Goal: Information Seeking & Learning: Learn about a topic

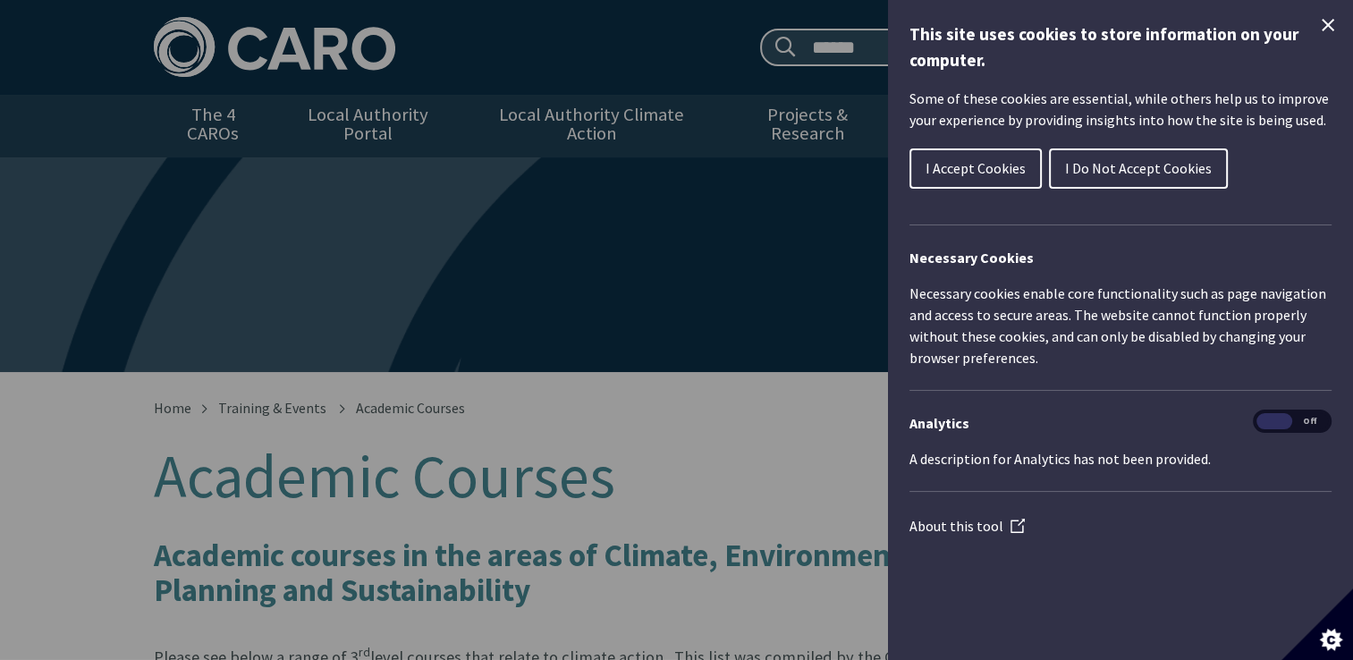
click at [1097, 157] on button "I Do Not Accept Cookies" at bounding box center [1138, 168] width 179 height 40
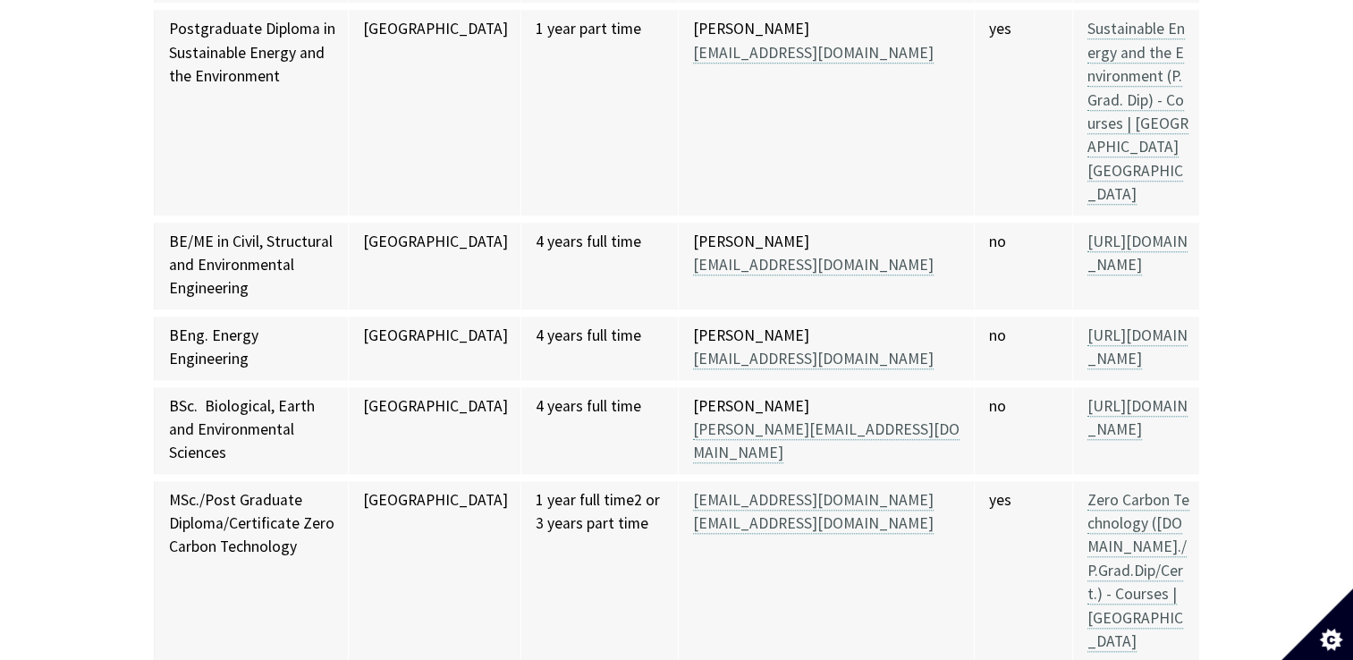
scroll to position [8319, 0]
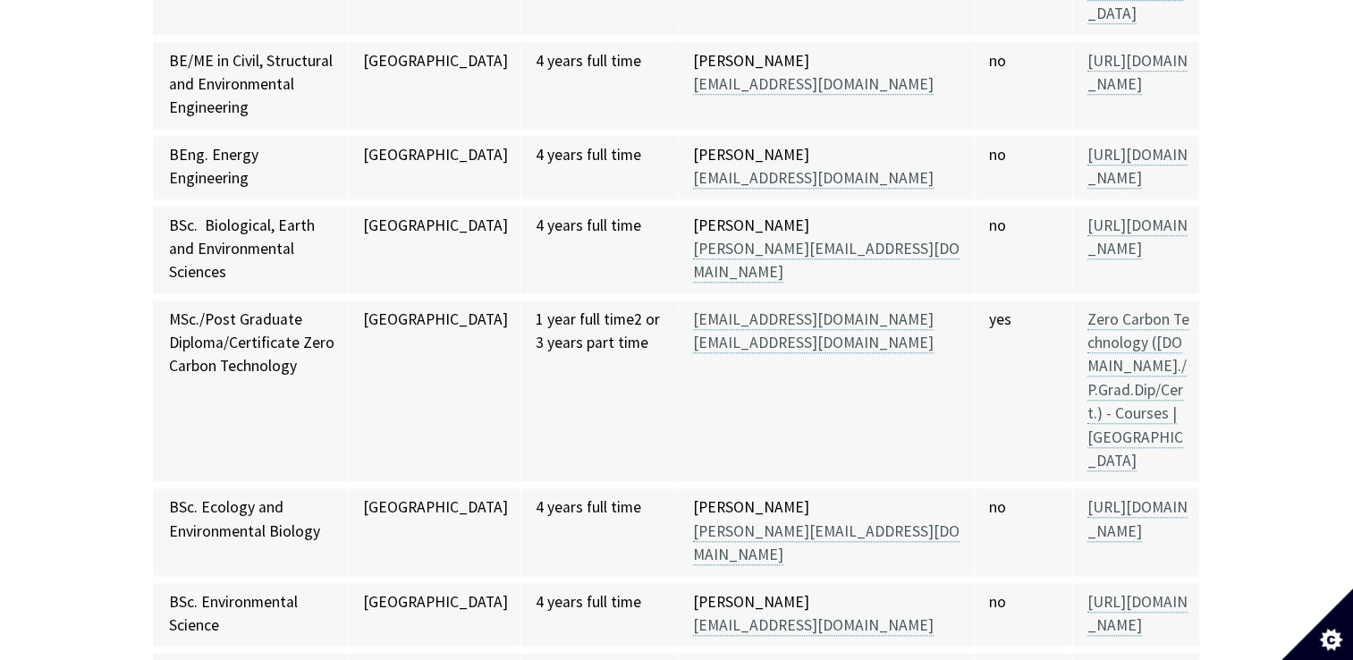
scroll to position [8498, 0]
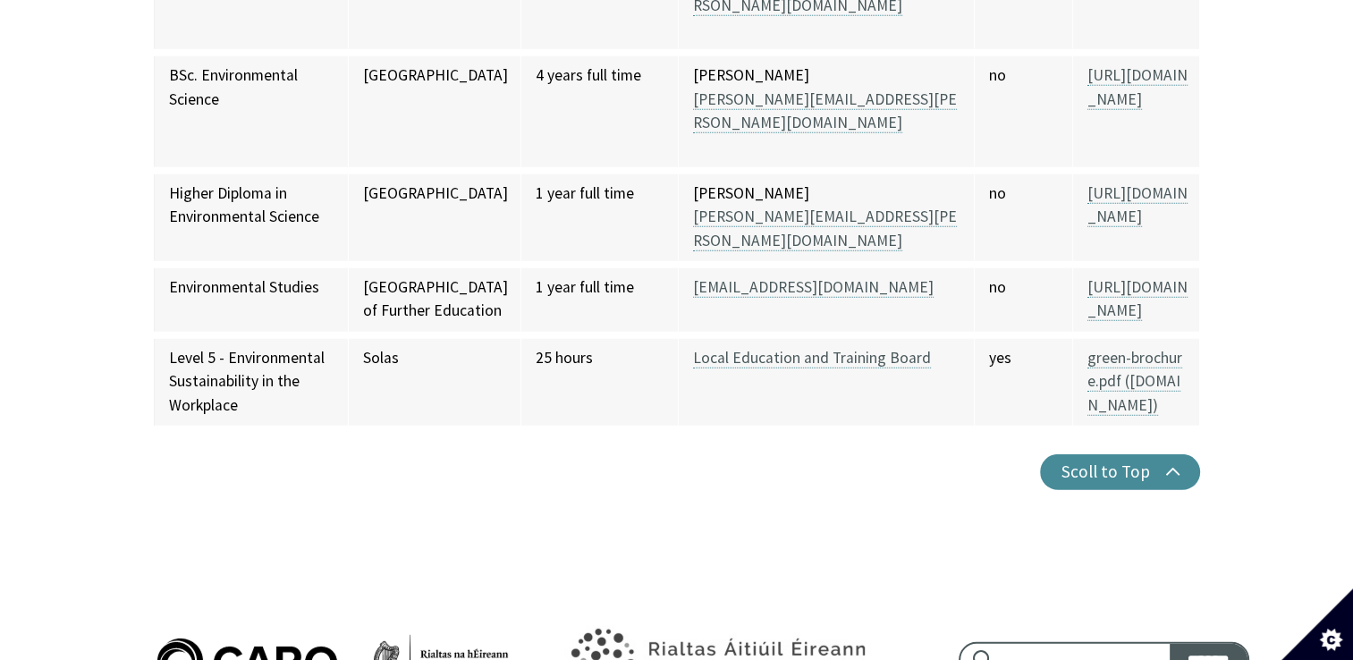
scroll to position [11643, 0]
